Goal: Information Seeking & Learning: Compare options

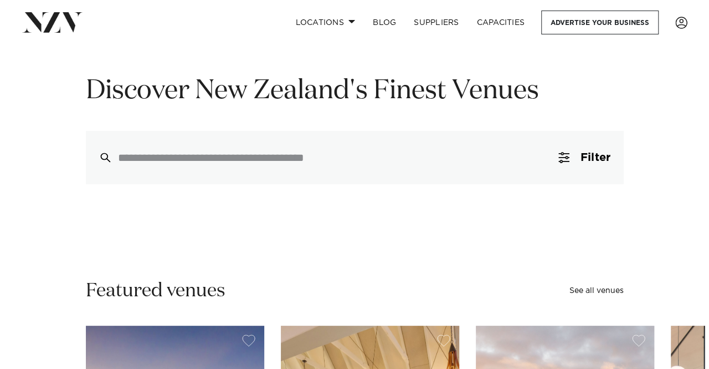
scroll to position [84, 0]
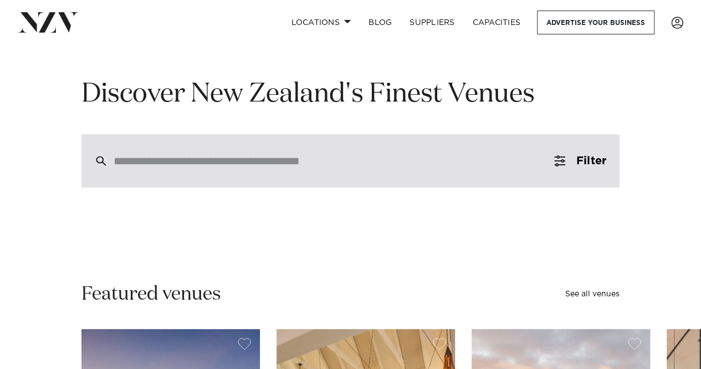
click at [359, 165] on input "search" at bounding box center [327, 161] width 427 height 12
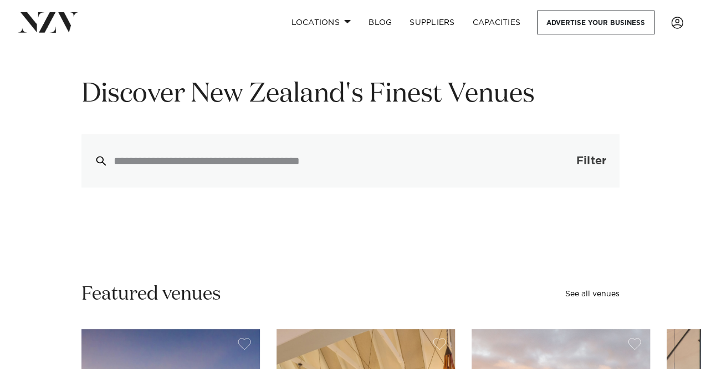
click at [587, 170] on button "Filter 0" at bounding box center [580, 160] width 79 height 53
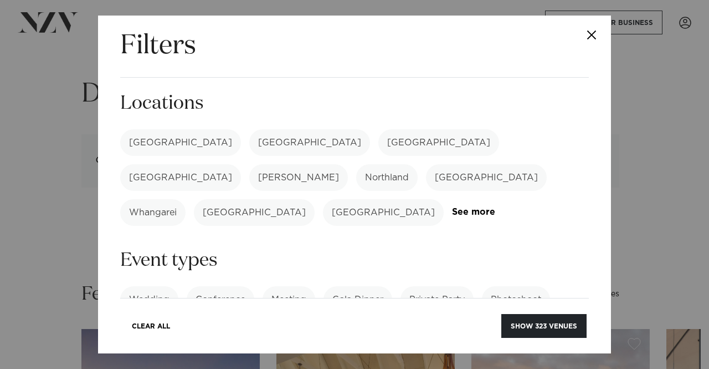
click at [165, 142] on label "[GEOGRAPHIC_DATA]" at bounding box center [180, 142] width 121 height 27
click at [155, 286] on label "Wedding" at bounding box center [149, 299] width 58 height 27
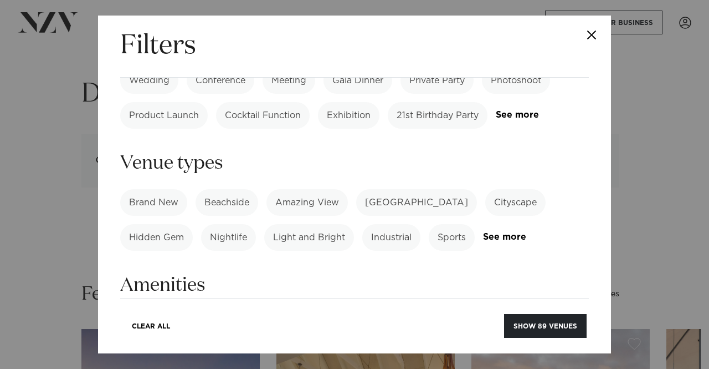
scroll to position [221, 0]
click at [504, 231] on link "See more" at bounding box center [526, 235] width 86 height 9
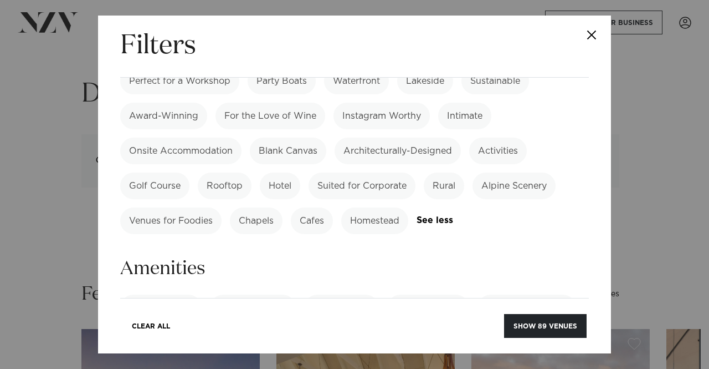
scroll to position [519, 0]
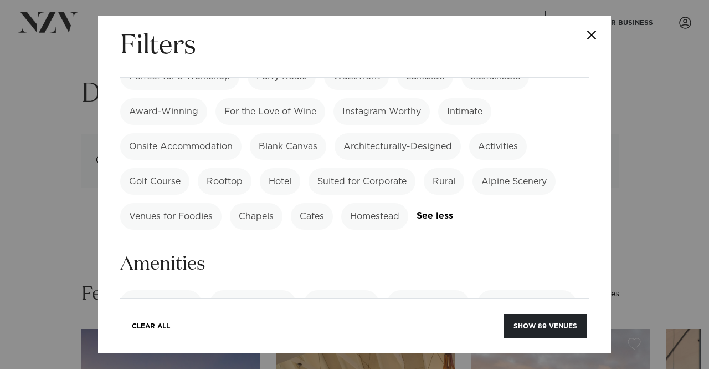
click at [247, 203] on label "Chapels" at bounding box center [256, 216] width 53 height 27
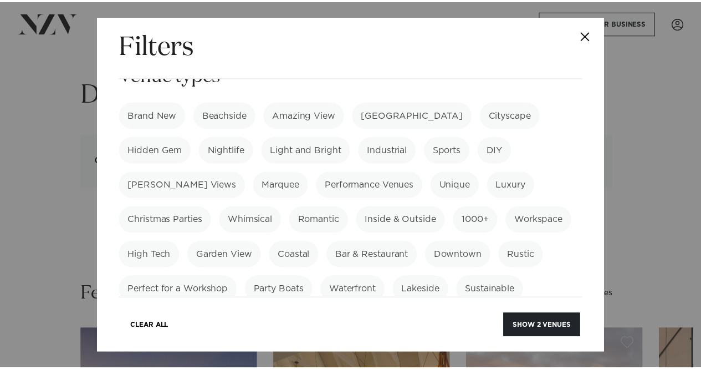
scroll to position [304, 0]
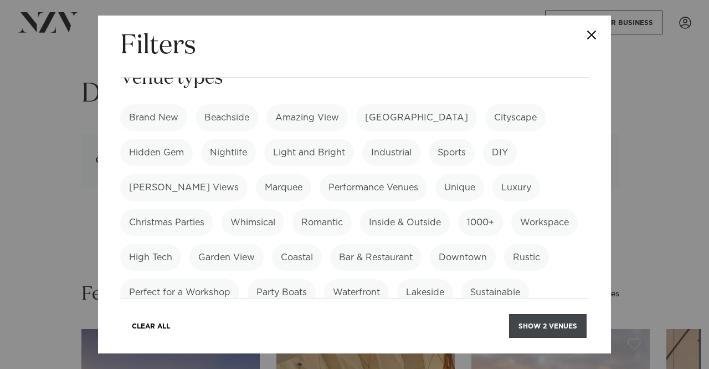
click at [559, 326] on button "Show 2 venues" at bounding box center [548, 326] width 78 height 24
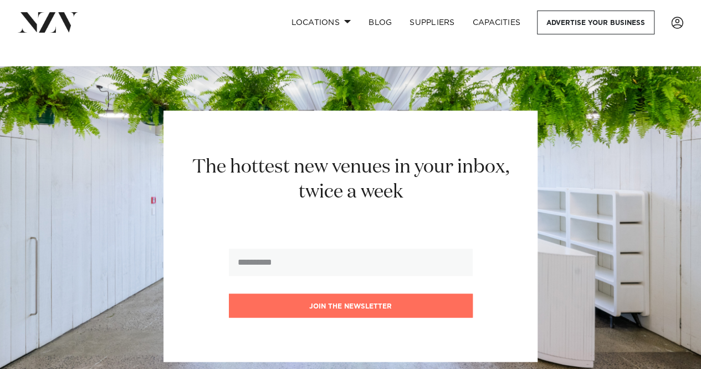
scroll to position [779, 0]
